Goal: Information Seeking & Learning: Learn about a topic

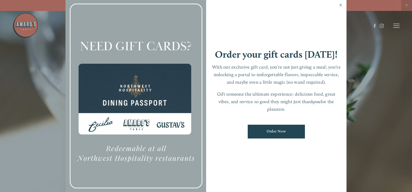
click at [341, 5] on link "Close" at bounding box center [341, 5] width 10 height 15
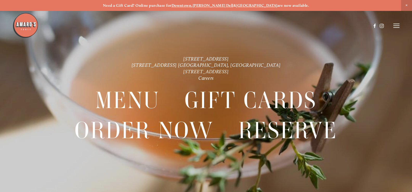
click at [398, 27] on icon at bounding box center [397, 25] width 6 height 5
click at [303, 25] on span "Menu" at bounding box center [302, 25] width 10 height 4
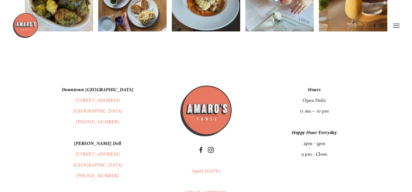
scroll to position [885, 0]
